Goal: Information Seeking & Learning: Learn about a topic

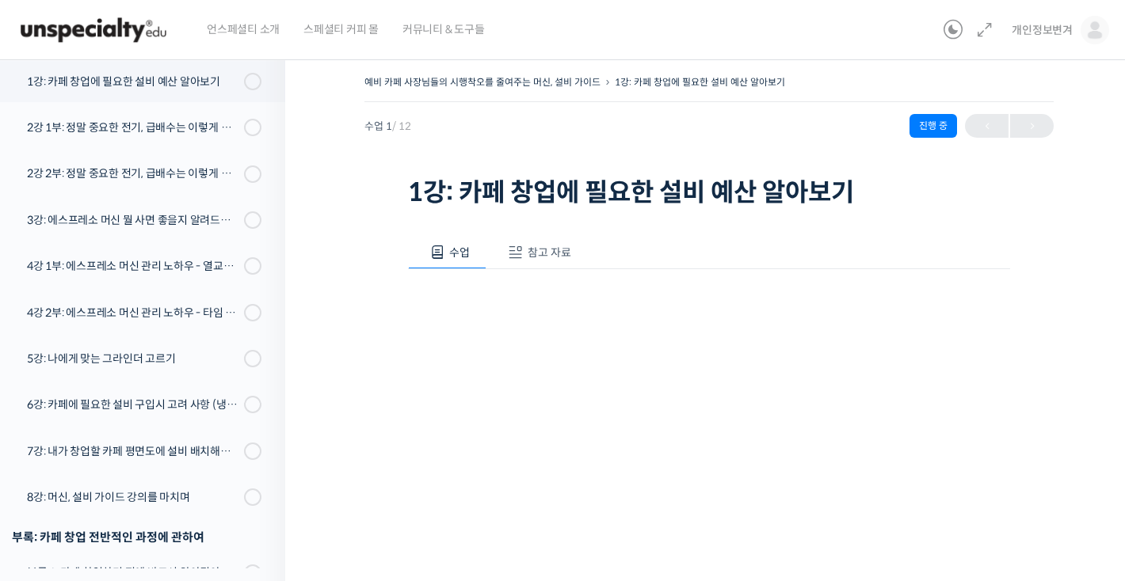
click at [139, 25] on img at bounding box center [93, 30] width 155 height 48
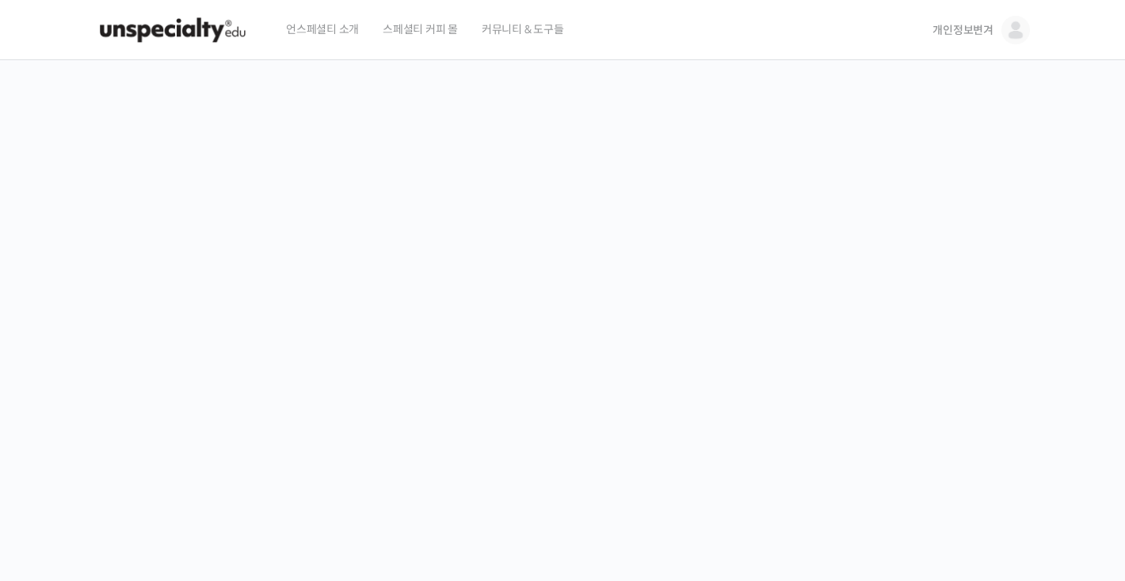
click at [969, 33] on span "개인정보변겨" at bounding box center [962, 30] width 61 height 14
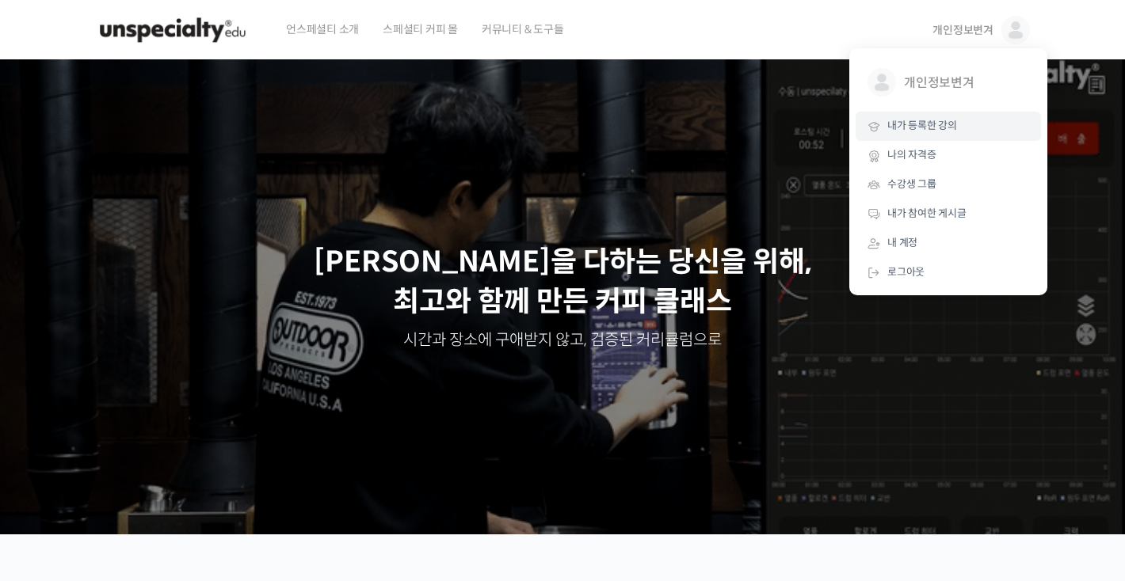
click at [962, 125] on link "내가 등록한 강의" at bounding box center [947, 126] width 185 height 29
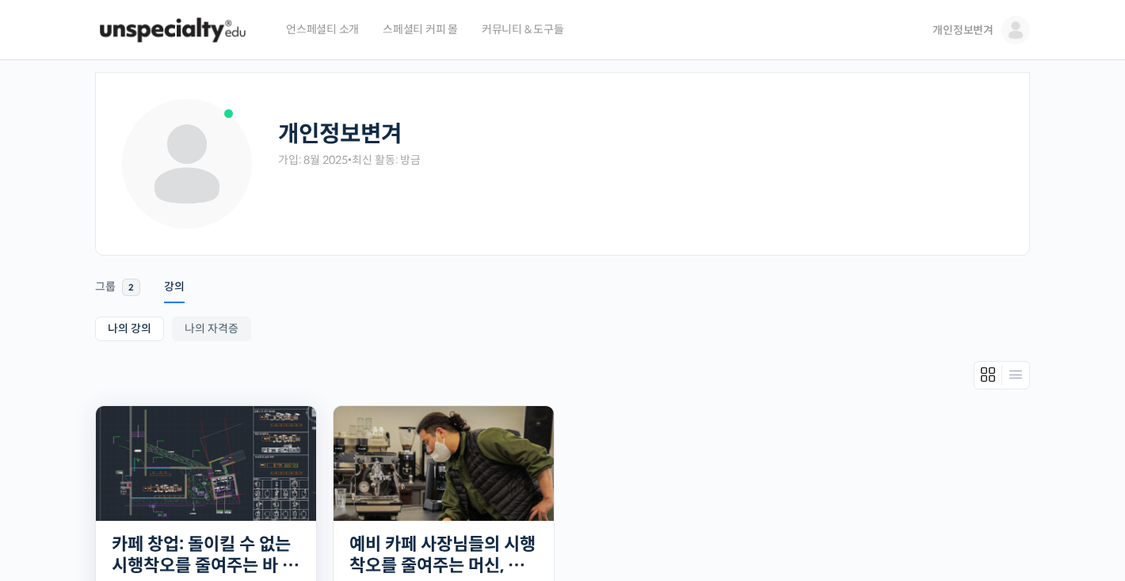
click at [178, 512] on img at bounding box center [206, 463] width 220 height 115
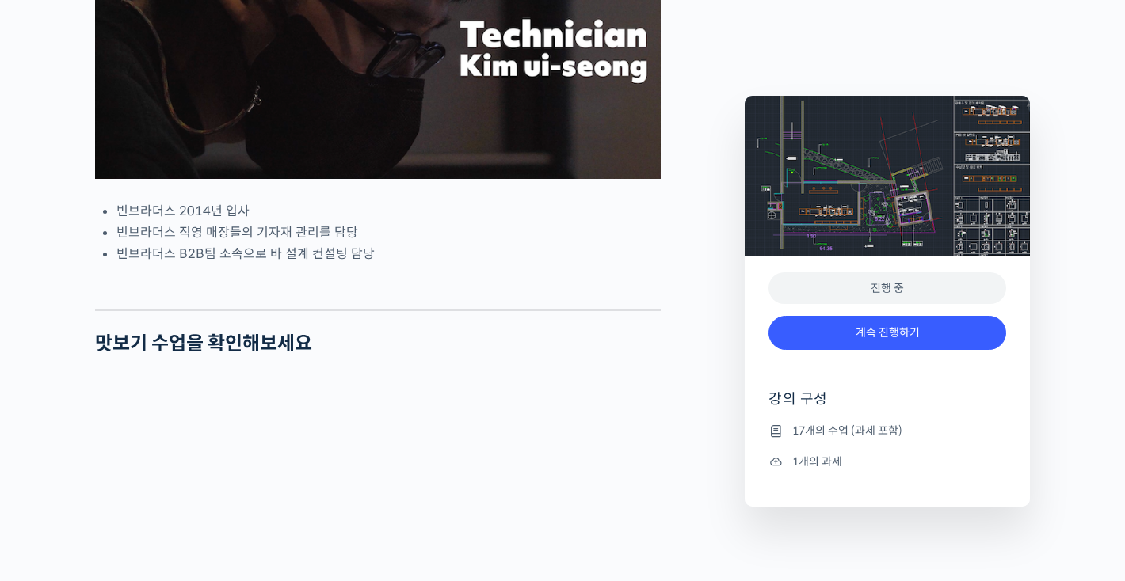
scroll to position [817, 0]
click at [923, 292] on div "진행 중" at bounding box center [887, 288] width 238 height 32
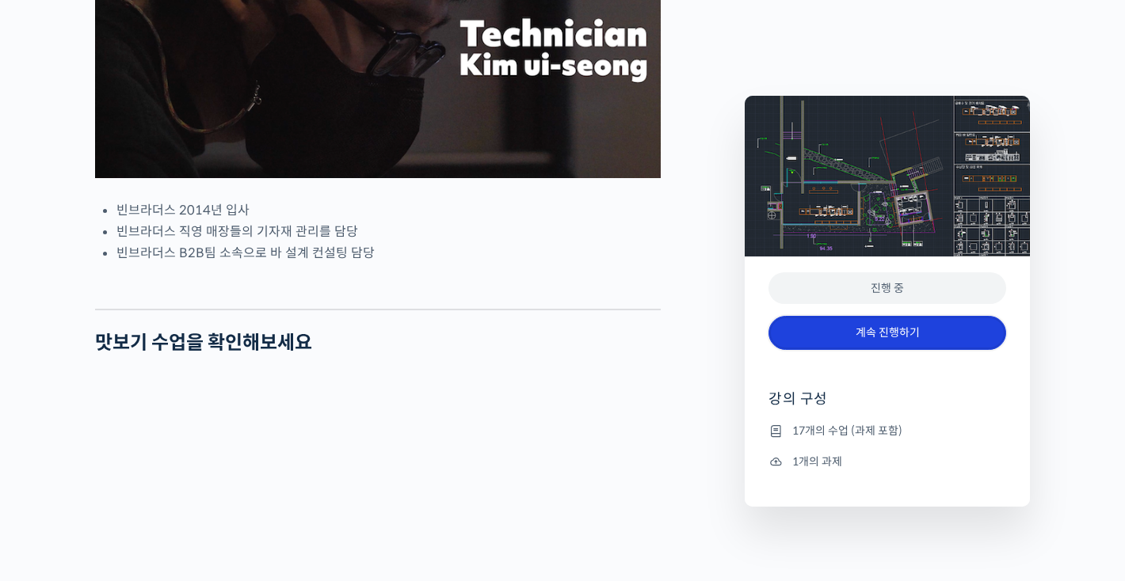
click at [909, 322] on link "계속 진행하기" at bounding box center [887, 333] width 238 height 34
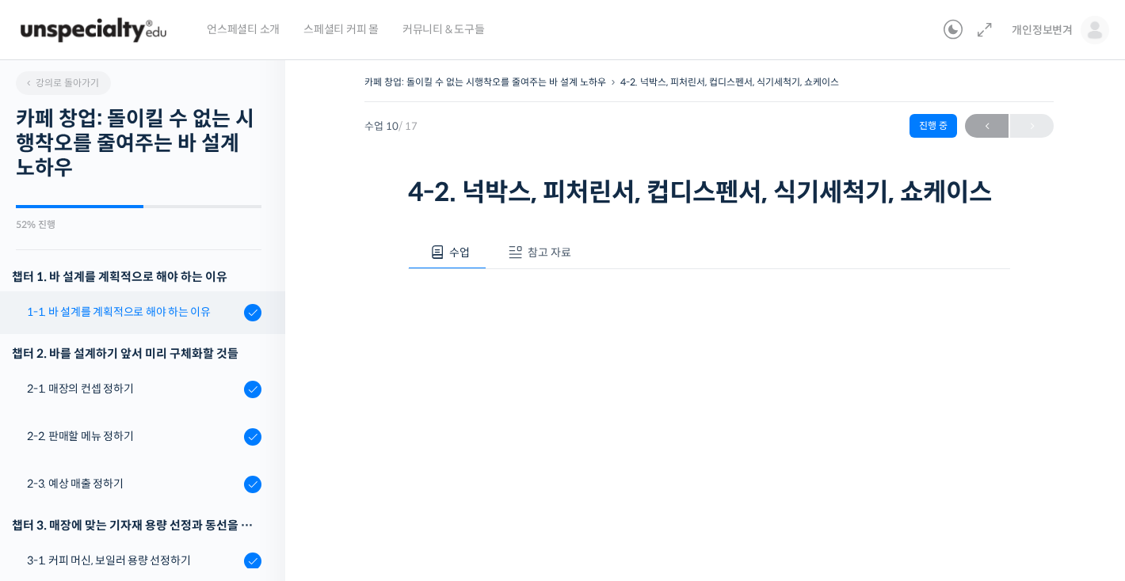
click at [138, 295] on link "1-1. 바 설계를 계획적으로 해야 하는 이유" at bounding box center [138, 312] width 293 height 43
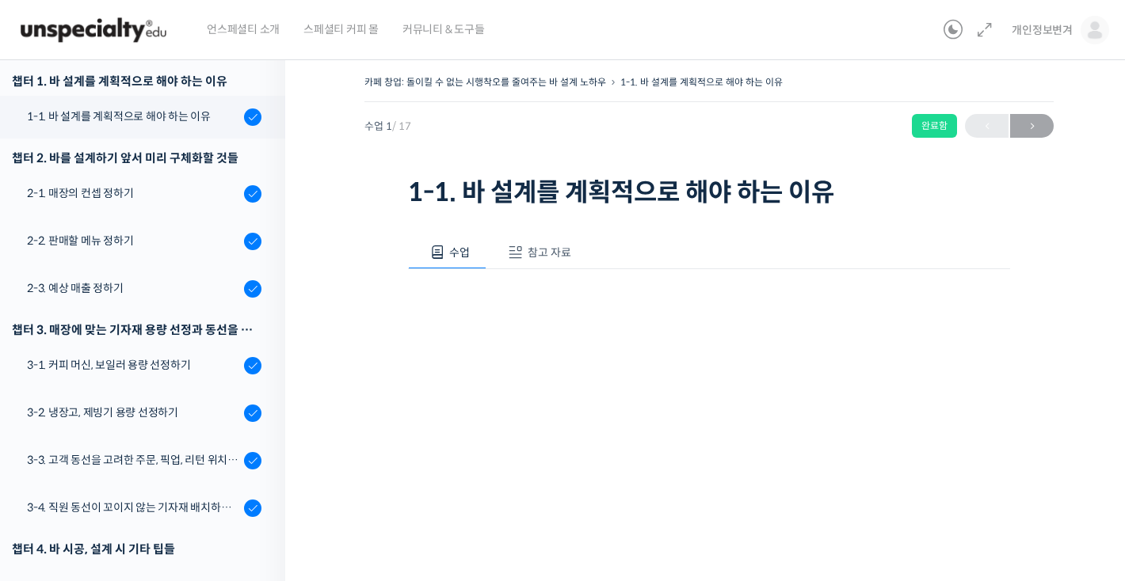
scroll to position [201, 0]
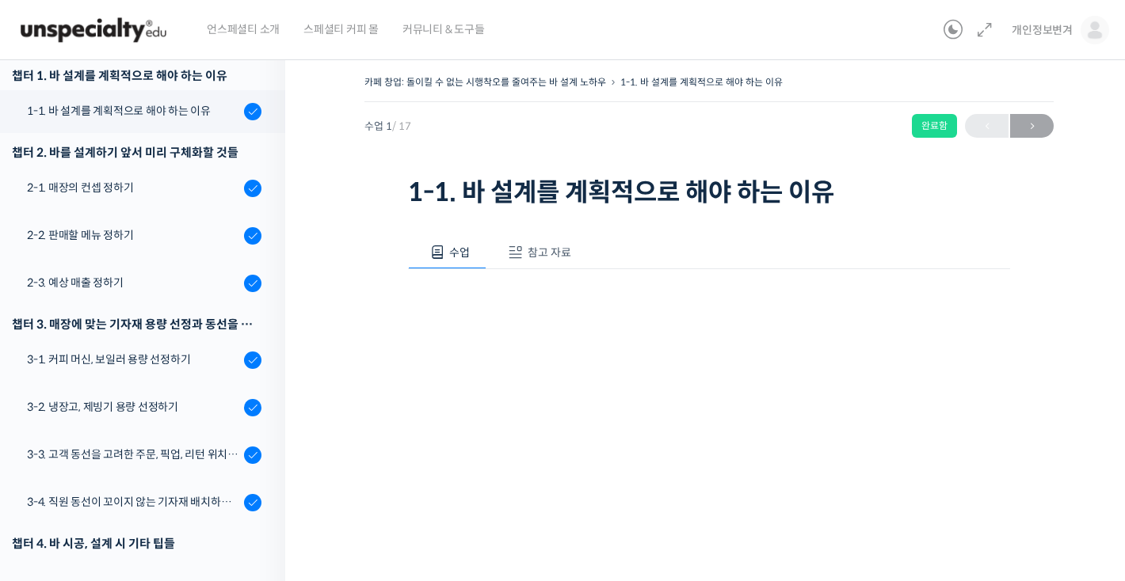
click at [824, 261] on div "수업 참고 자료" at bounding box center [709, 252] width 602 height 33
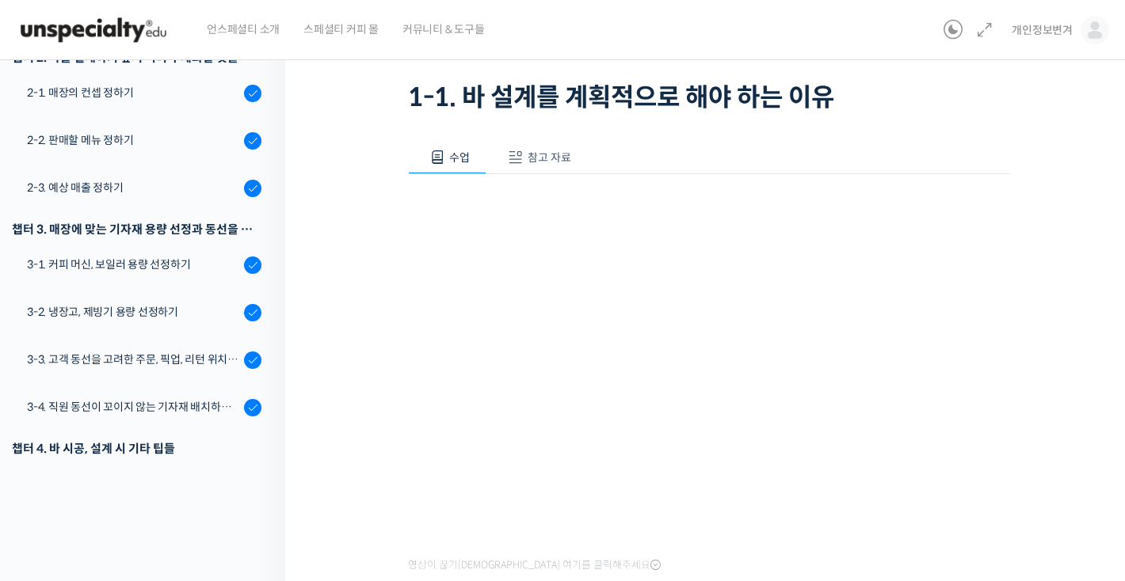
scroll to position [127, 0]
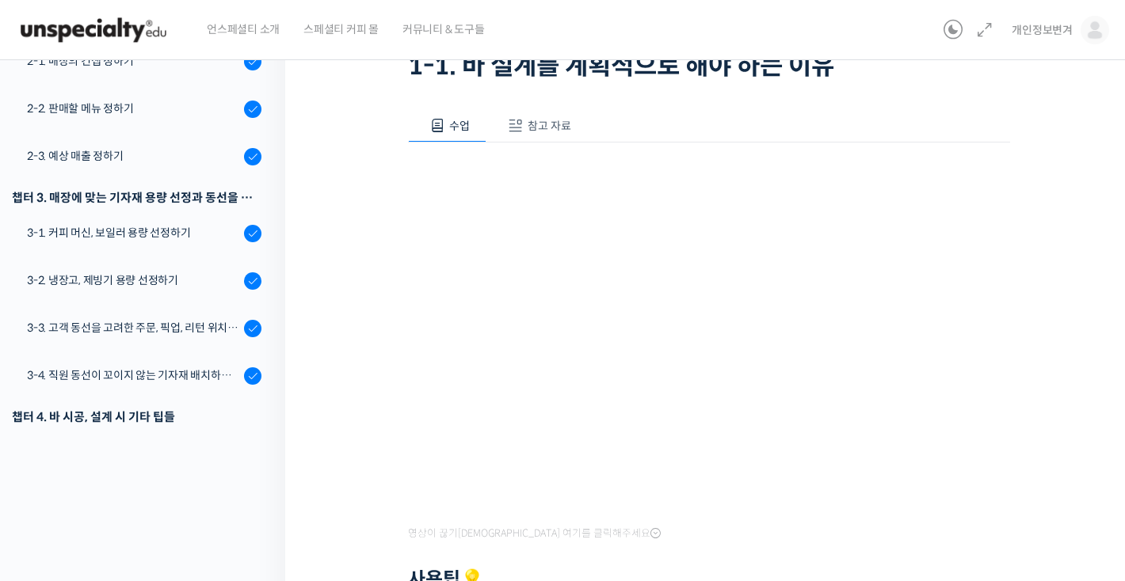
click at [364, 262] on div "카페 창업: 돌이킬 수 없는 시행착오를 줄여주는 바 설계 노하우 1-1. 바 설계를 계획적으로 해야 하는 이유 완료함 수업 1 / 17 완료함…" at bounding box center [708, 407] width 847 height 973
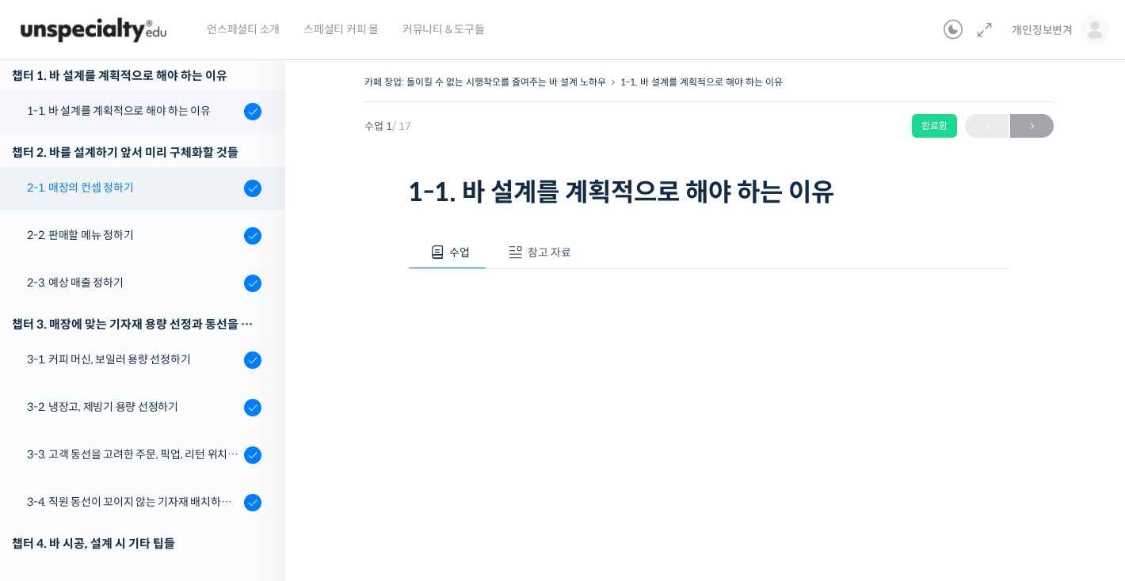
click at [185, 183] on div "2-1. 매장의 컨셉 정하기" at bounding box center [133, 187] width 212 height 17
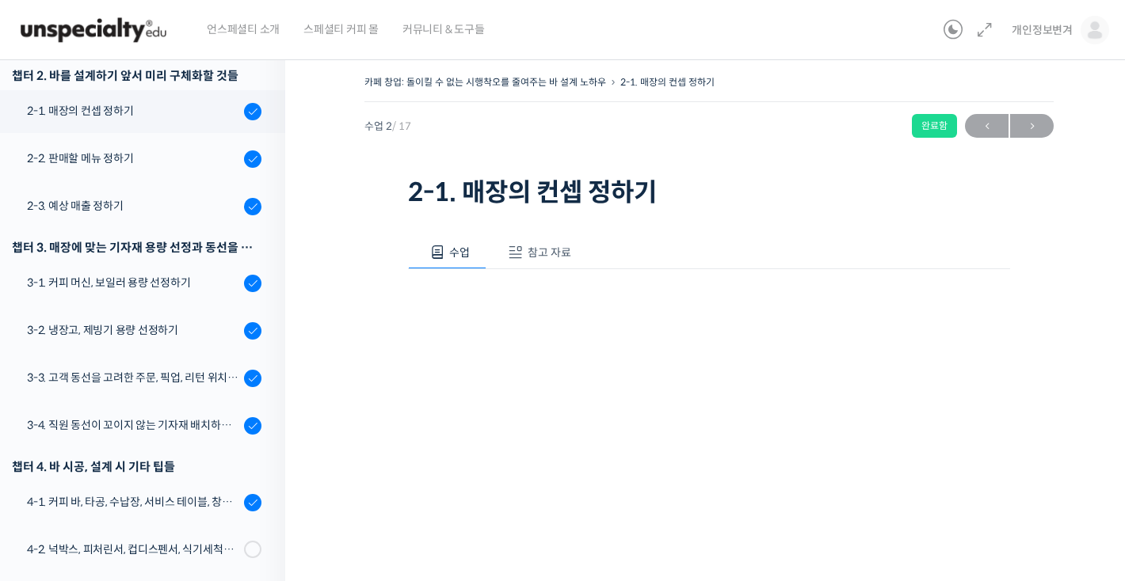
click at [1077, 445] on div "카페 창업: 돌이킬 수 없는 시행착오를 줄여주는 바 설계 노하우 2-1. 매장의 컨셉 정하기 완료함 수업 2 / 17 완료함 ← 이전 다음 →…" at bounding box center [708, 534] width 847 height 973
click at [189, 168] on link "2-2. 판매할 메뉴 정하기" at bounding box center [138, 159] width 293 height 43
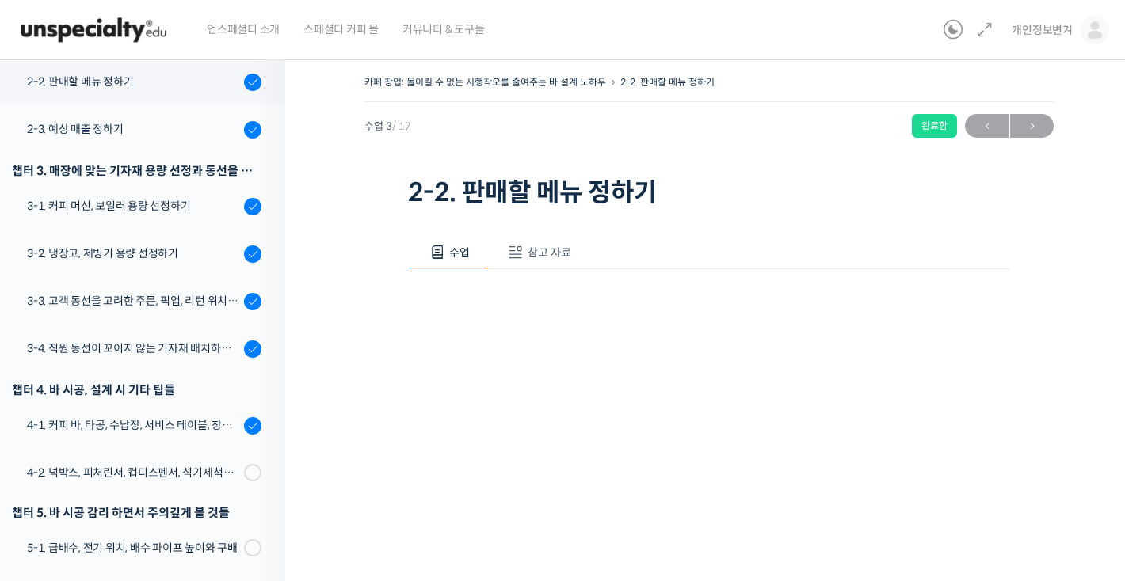
click at [1049, 380] on div "카페 창업: 돌이킬 수 없는 시행착오를 줄여주는 바 설계 노하우 2-2. 판매할 메뉴 정하기 완료함 수업 3 / 17 완료함 ← 이전 다음 →…" at bounding box center [708, 529] width 689 height 916
click at [181, 139] on link "2-3. 예상 매출 정하기" at bounding box center [138, 130] width 293 height 43
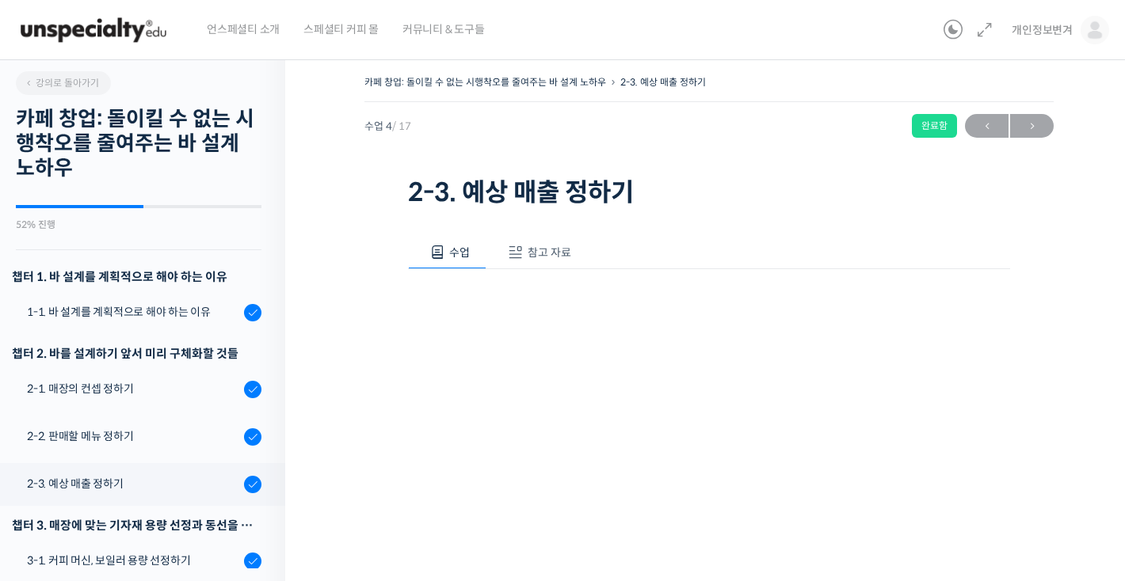
scroll to position [402, 0]
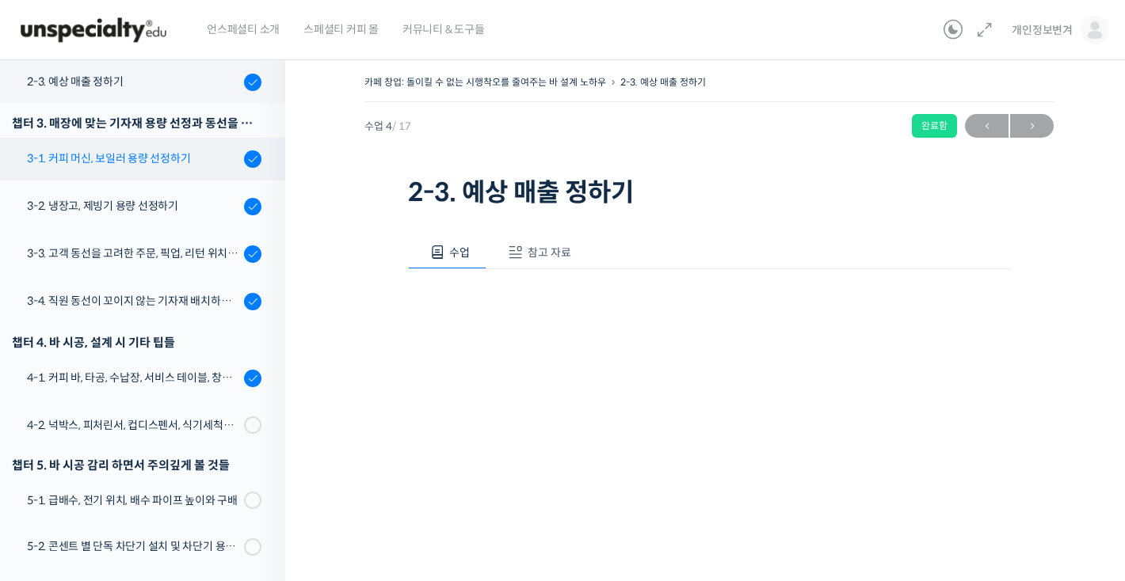
click at [177, 161] on div "3-1. 커피 머신, 보일러 용량 선정하기" at bounding box center [133, 158] width 212 height 17
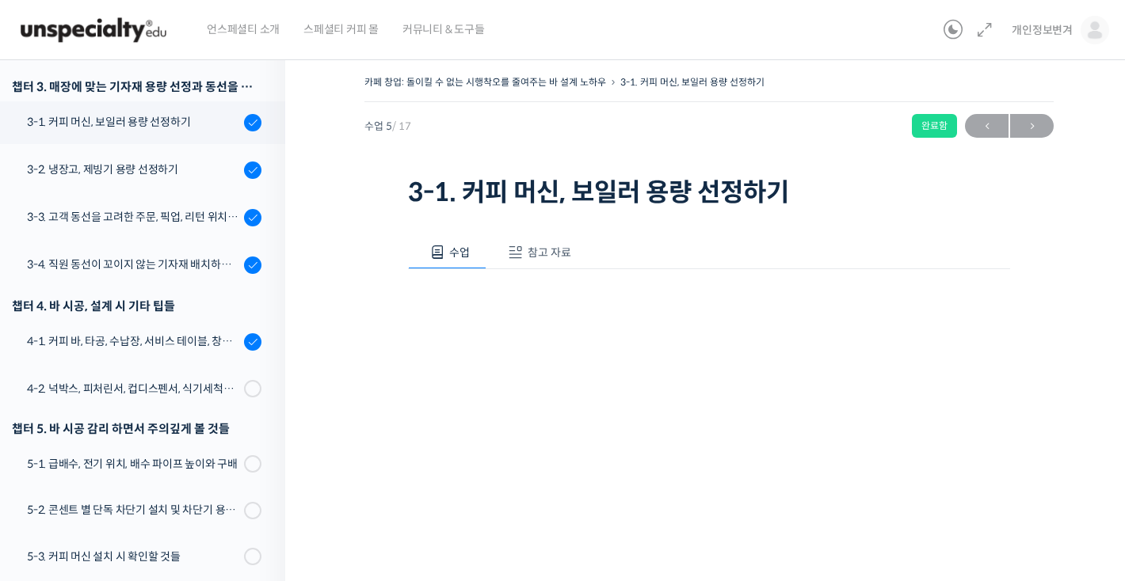
scroll to position [450, 0]
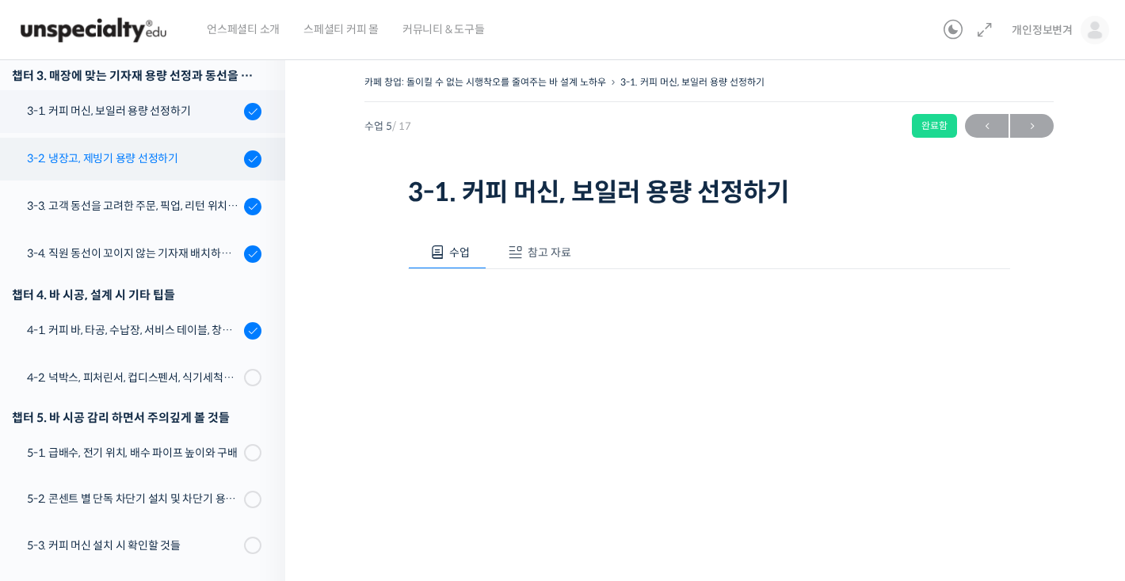
click at [181, 173] on link "3-2. 냉장고, 제빙기 용량 선정하기" at bounding box center [138, 159] width 293 height 43
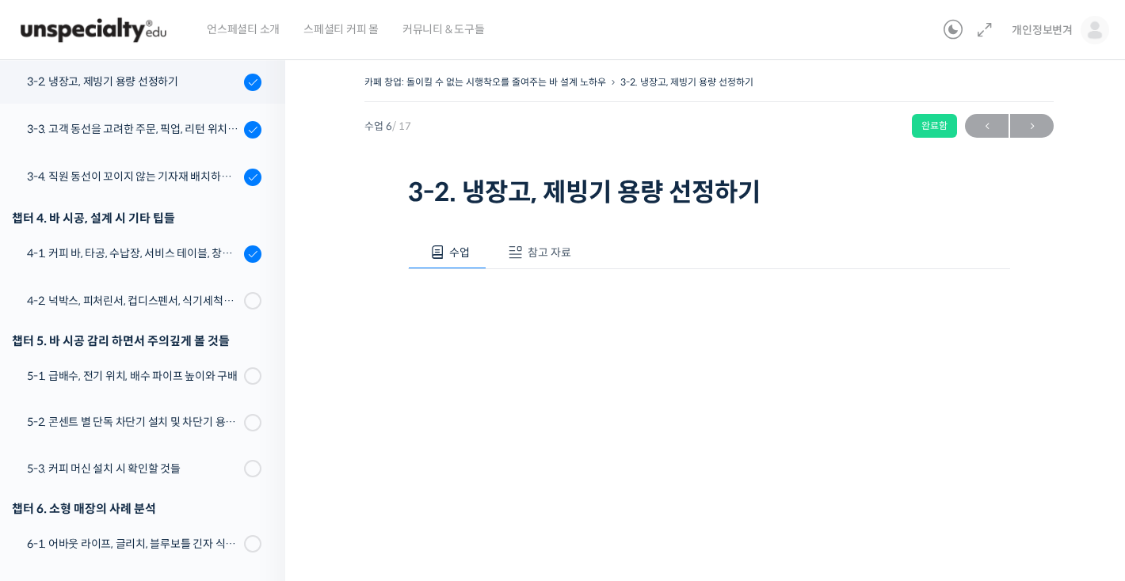
click at [695, 261] on div "수업 참고 자료" at bounding box center [709, 252] width 602 height 33
click at [236, 135] on div "3-3. 고객 동선을 고려한 주문, 픽업, 리턴 위치 정하기" at bounding box center [133, 128] width 212 height 17
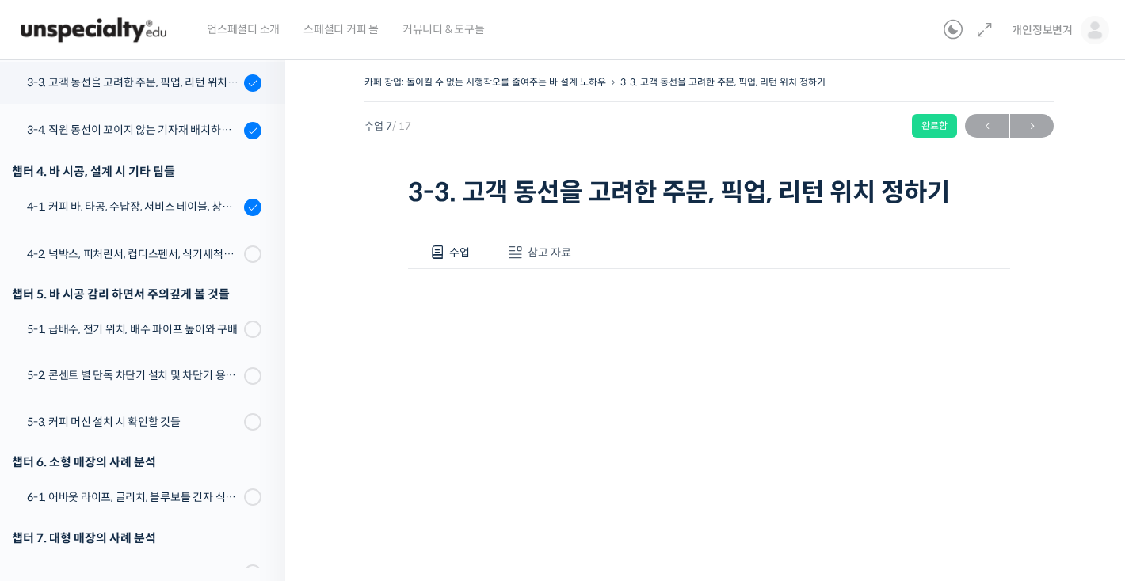
scroll to position [574, 0]
